Goal: Task Accomplishment & Management: Manage account settings

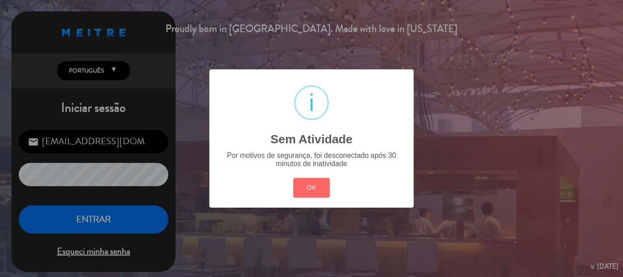
click at [330, 203] on div "? ! i Sem Atividade × Por motivos de segurança, foi desconectado após 30 minuto…" at bounding box center [311, 138] width 204 height 138
click at [318, 197] on button "OK" at bounding box center [311, 188] width 37 height 20
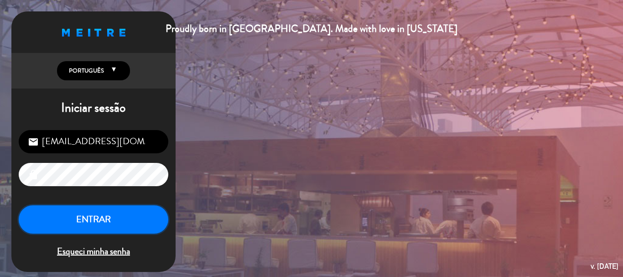
click at [120, 218] on button "ENTRAR" at bounding box center [94, 219] width 150 height 29
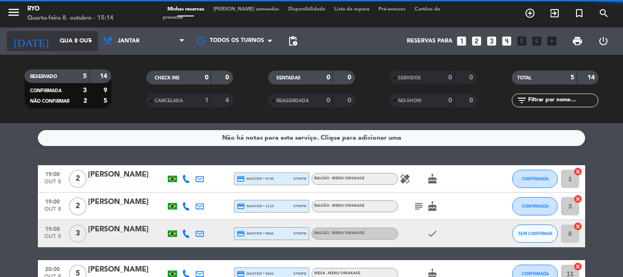
click at [88, 40] on icon "arrow_drop_down" at bounding box center [90, 41] width 11 height 11
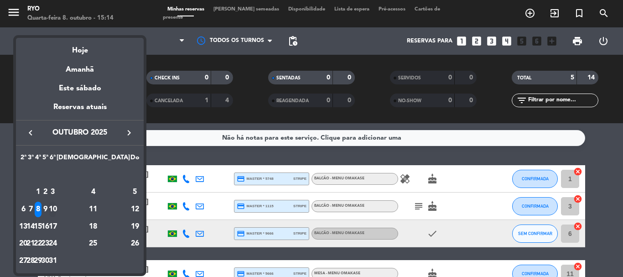
click at [56, 207] on div "10" at bounding box center [52, 210] width 7 height 16
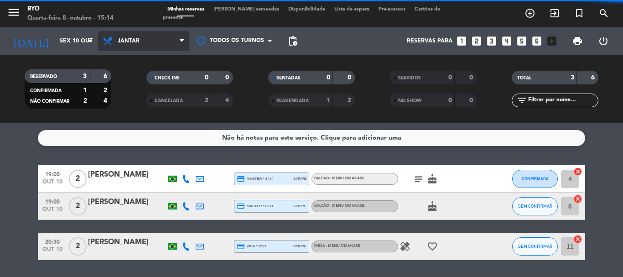
click at [118, 47] on span "Jantar" at bounding box center [143, 41] width 91 height 20
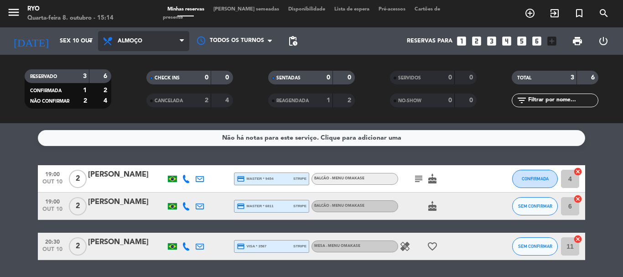
click at [126, 82] on div "menu Ryo Quarta-feira 8. outubro - 15:14 Minhas reservas Mesas semeadas Disponi…" at bounding box center [311, 61] width 623 height 123
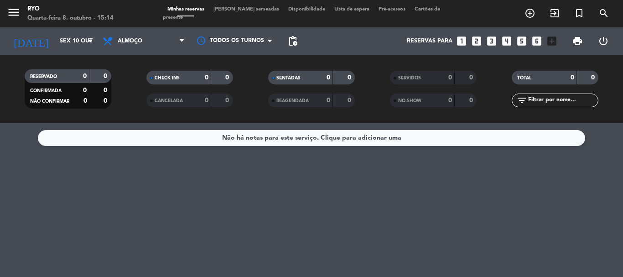
click at [494, 200] on div "Não há notas para este serviço. Clique para adicionar uma" at bounding box center [311, 200] width 623 height 154
click at [96, 44] on input "Sex 10 out" at bounding box center [93, 41] width 77 height 16
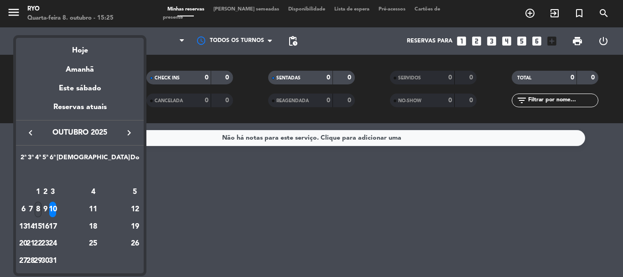
click at [41, 207] on div "8" at bounding box center [38, 210] width 7 height 16
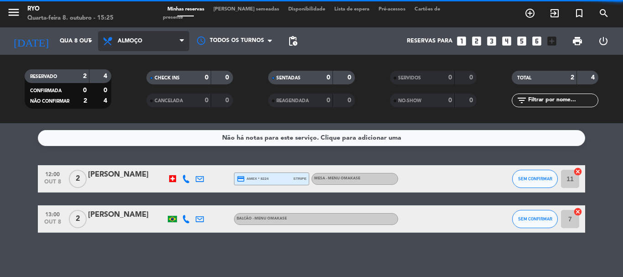
click at [149, 35] on span "Almoço" at bounding box center [143, 41] width 91 height 20
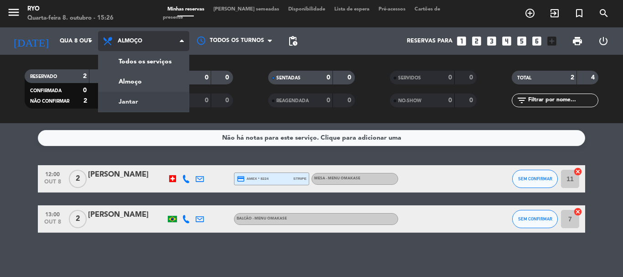
click at [140, 101] on div "menu Ryo Quarta-feira 8. outubro - 15:26 Minhas reservas Mesas semeadas Disponi…" at bounding box center [311, 61] width 623 height 123
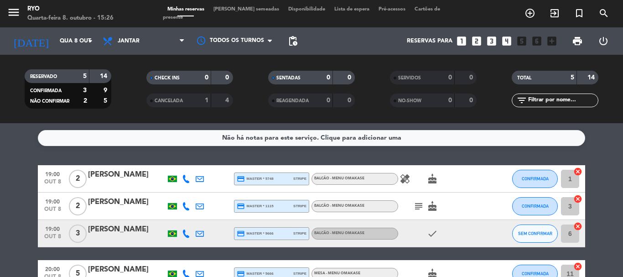
click at [408, 179] on icon "healing" at bounding box center [404, 178] width 11 height 11
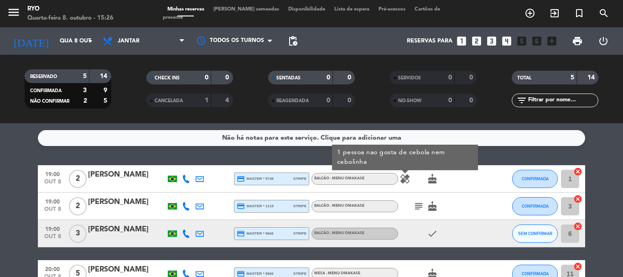
click at [419, 207] on icon "subject" at bounding box center [418, 206] width 11 height 11
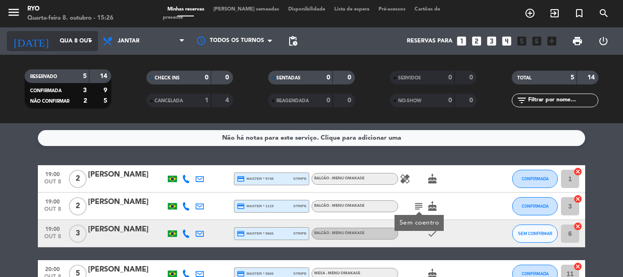
click at [81, 39] on input "Qua 8 out" at bounding box center [93, 41] width 77 height 16
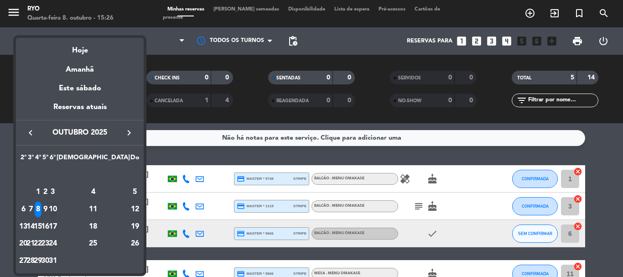
click at [56, 210] on div "10" at bounding box center [52, 210] width 7 height 16
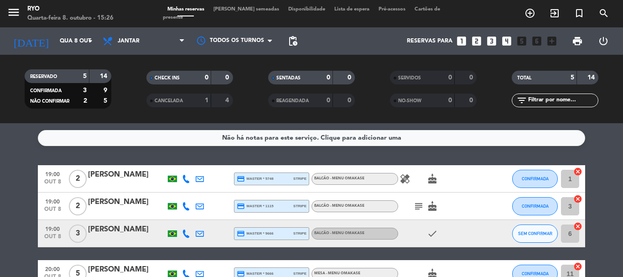
type input "Sex 10 out"
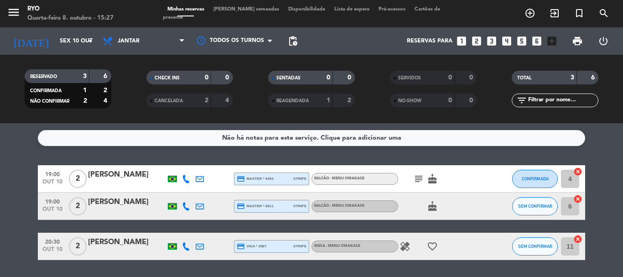
click at [404, 247] on icon "healing" at bounding box center [404, 246] width 11 height 11
click at [130, 251] on div at bounding box center [127, 252] width 78 height 7
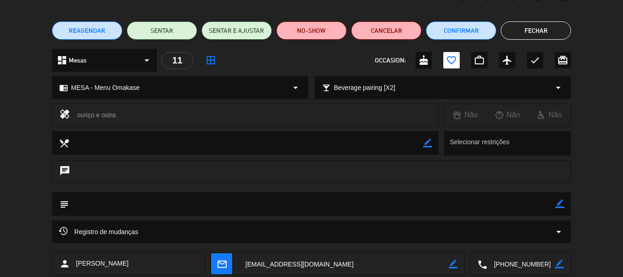
scroll to position [46, 0]
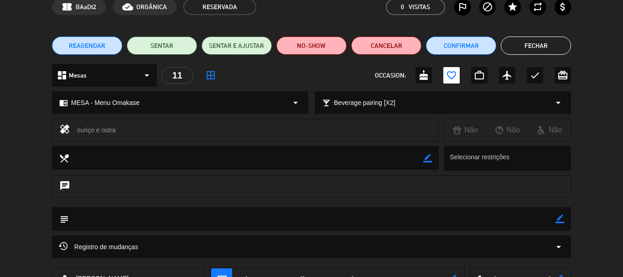
click at [554, 216] on textarea at bounding box center [312, 218] width 487 height 23
click at [556, 217] on icon "border_color" at bounding box center [559, 218] width 9 height 9
click at [444, 218] on textarea at bounding box center [312, 218] width 487 height 23
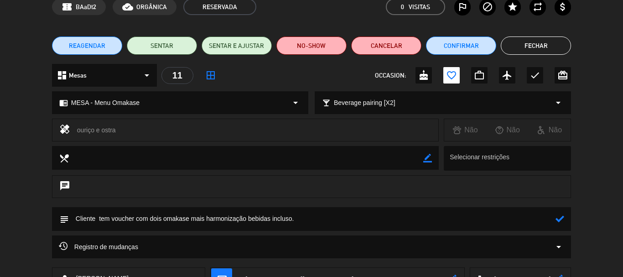
type textarea "Cliente tem voucher com dois omakase mais harmonização bebidas incluso."
click at [559, 219] on icon at bounding box center [559, 218] width 9 height 9
click at [556, 51] on button "Fechar" at bounding box center [536, 45] width 70 height 18
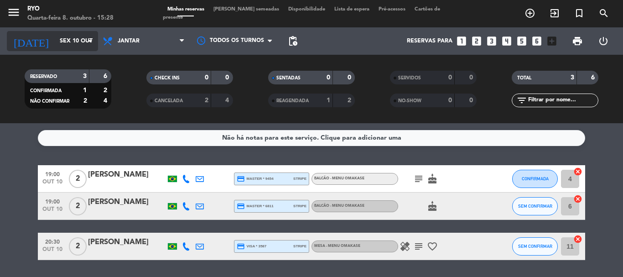
click at [72, 49] on input "Sex 10 out" at bounding box center [93, 41] width 77 height 16
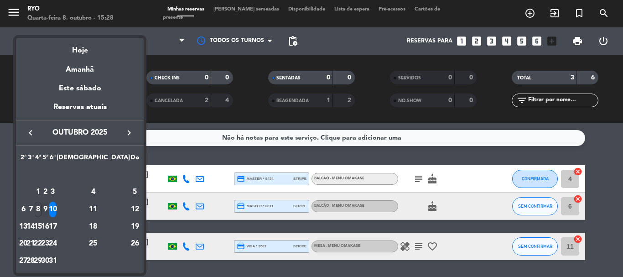
click at [49, 206] on div "9" at bounding box center [45, 210] width 7 height 16
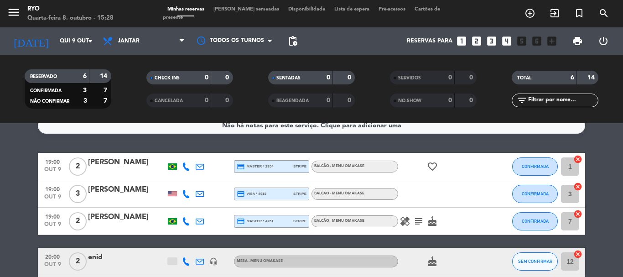
scroll to position [0, 0]
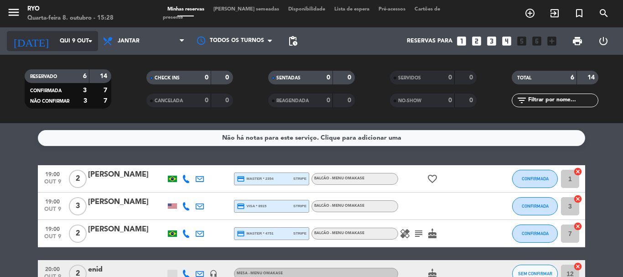
click at [94, 37] on icon "arrow_drop_down" at bounding box center [90, 41] width 11 height 11
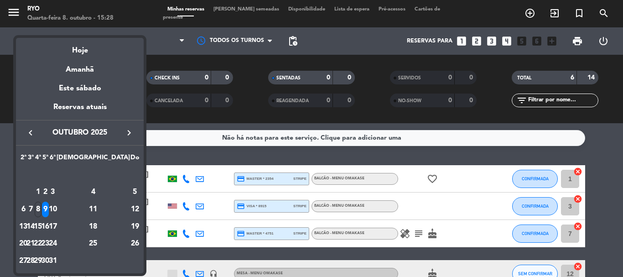
click at [5, 209] on div at bounding box center [311, 138] width 623 height 277
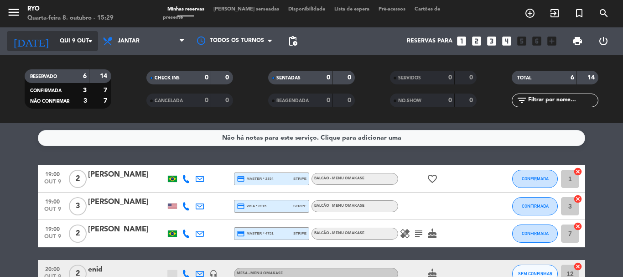
click at [95, 44] on icon "arrow_drop_down" at bounding box center [90, 41] width 11 height 11
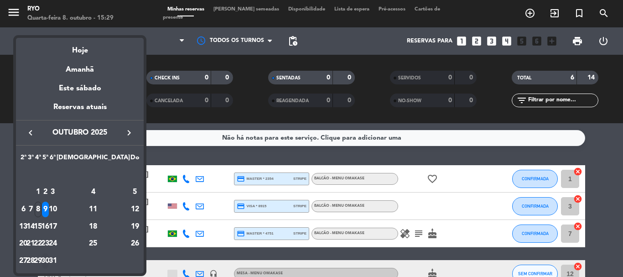
click at [49, 260] on div "30" at bounding box center [45, 261] width 7 height 16
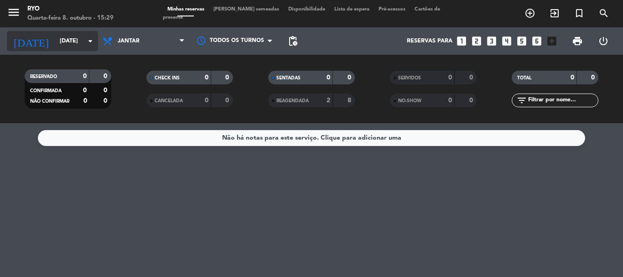
click at [91, 41] on icon "arrow_drop_down" at bounding box center [90, 41] width 11 height 11
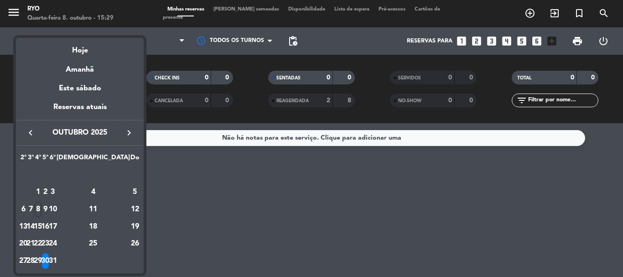
click at [197, 213] on div at bounding box center [311, 138] width 623 height 277
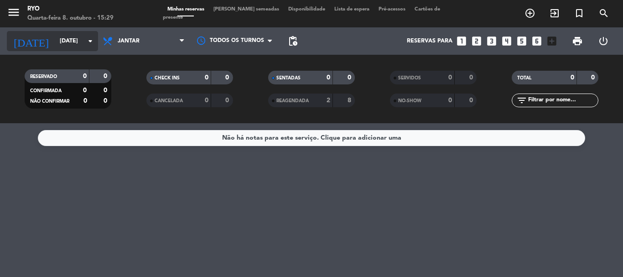
click at [87, 38] on icon "arrow_drop_down" at bounding box center [90, 41] width 11 height 11
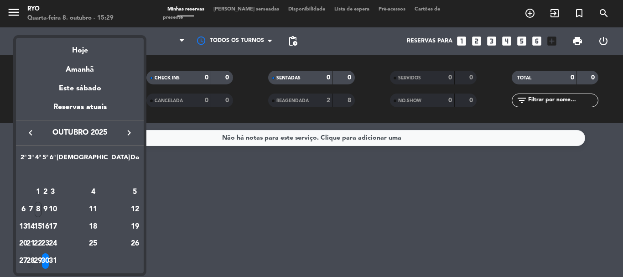
click at [34, 261] on div "28" at bounding box center [30, 261] width 7 height 16
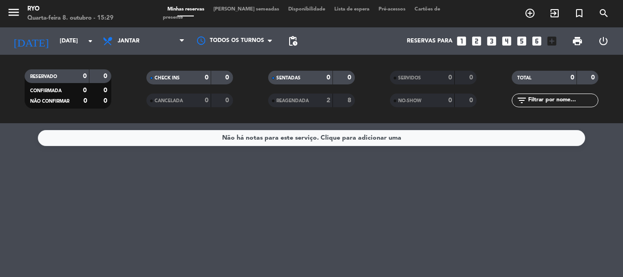
type input "[DATE]"
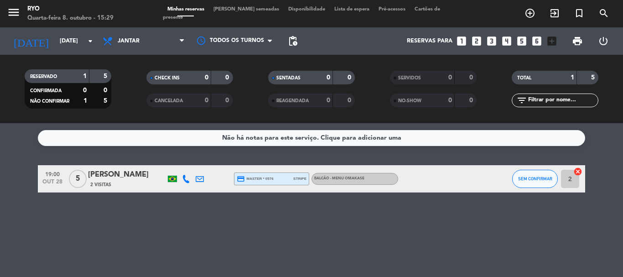
click at [140, 184] on div "2 Visitas" at bounding box center [127, 185] width 78 height 8
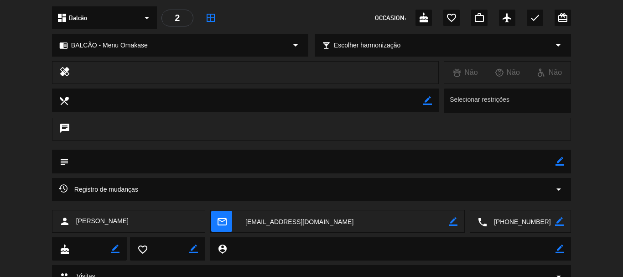
scroll to position [141, 0]
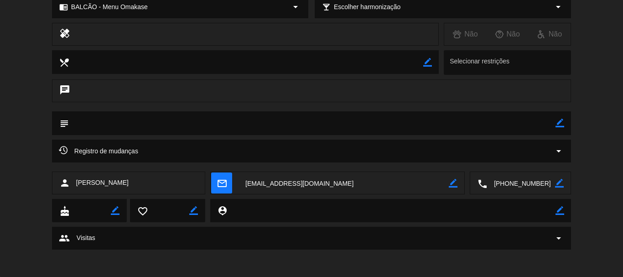
click at [555, 123] on icon "border_color" at bounding box center [559, 123] width 9 height 9
click at [485, 127] on textarea at bounding box center [312, 122] width 487 height 23
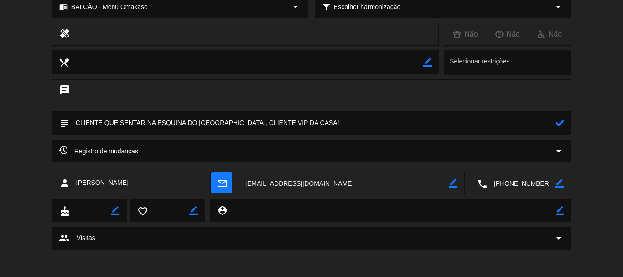
type textarea "CLIENTE QUE SENTAR NA ESQUINA DO [GEOGRAPHIC_DATA], CLIENTE VIP DA CASA!"
click at [560, 121] on icon at bounding box center [559, 123] width 9 height 9
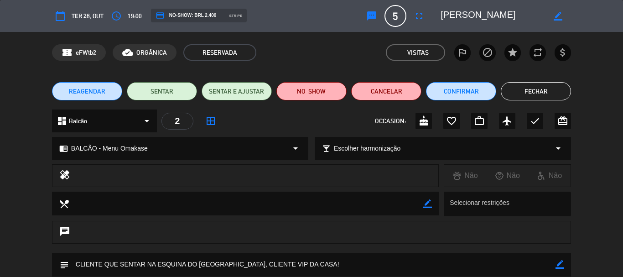
click at [562, 89] on button "Fechar" at bounding box center [536, 91] width 70 height 18
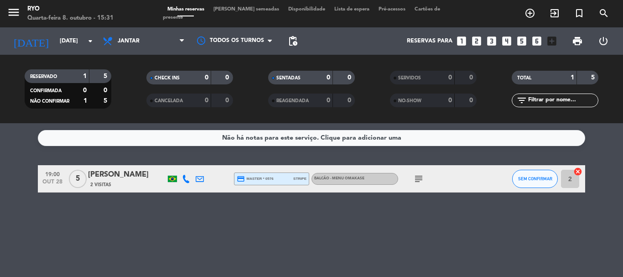
click at [176, 215] on div "Não há notas para este serviço. Clique para adicionar uma 19:00 [DATE] 5 [PERSO…" at bounding box center [311, 200] width 623 height 154
click at [71, 39] on input "[DATE]" at bounding box center [93, 41] width 77 height 16
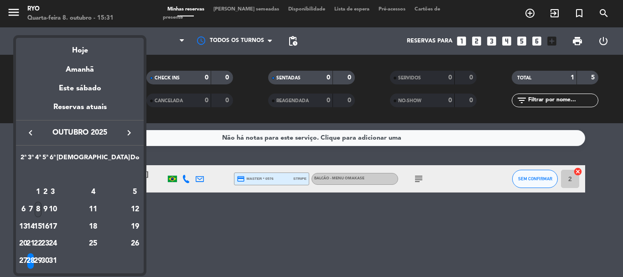
click at [41, 213] on div "8" at bounding box center [38, 210] width 7 height 16
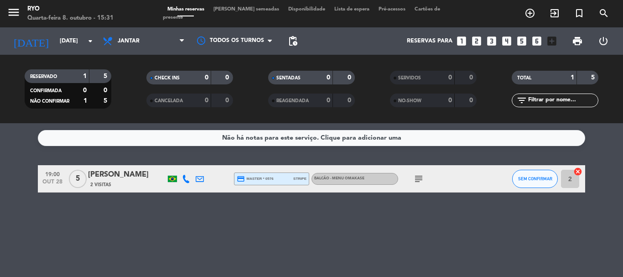
type input "Qua 8 out"
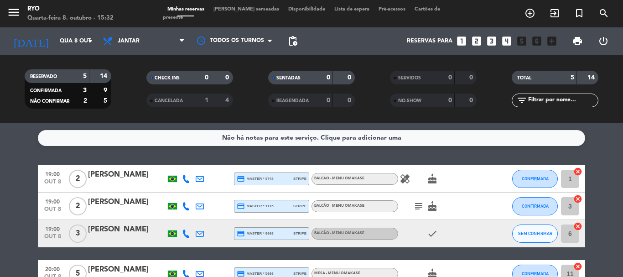
click at [416, 207] on icon "subject" at bounding box center [418, 206] width 11 height 11
click at [407, 178] on icon "healing" at bounding box center [404, 178] width 11 height 11
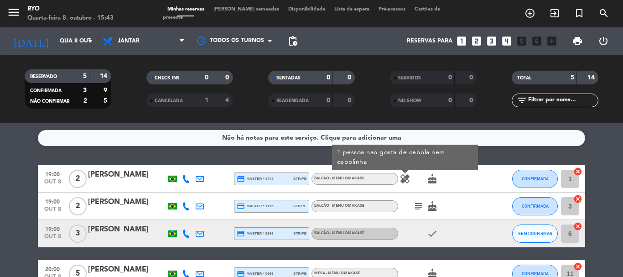
click at [7, 159] on div "Não há notas para este serviço. Clique para adicionar uma 19:00 [DATE] 2 [PERSO…" at bounding box center [311, 200] width 623 height 154
